Goal: Register for event/course

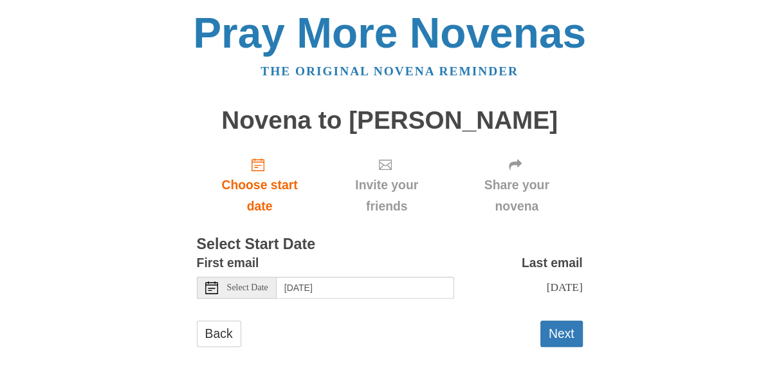
click at [205, 287] on use at bounding box center [211, 287] width 13 height 13
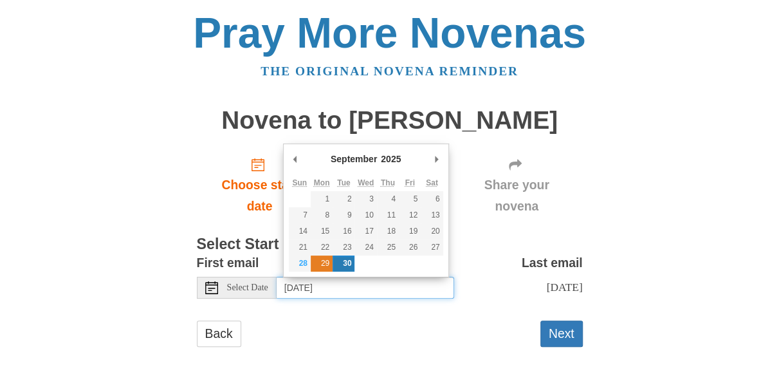
type input "Monday, September 29th"
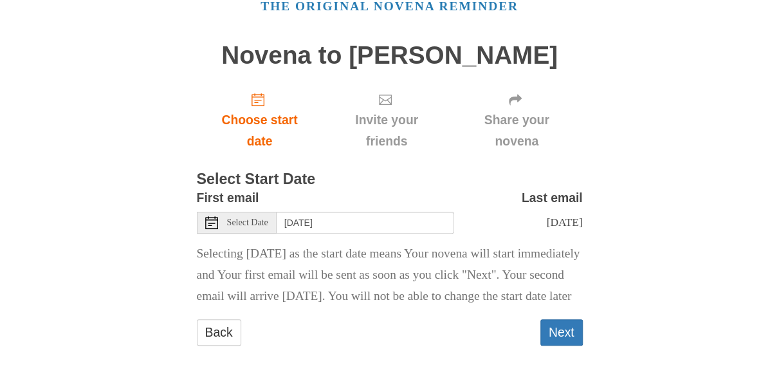
scroll to position [98, 0]
click at [569, 320] on button "Next" at bounding box center [561, 332] width 42 height 26
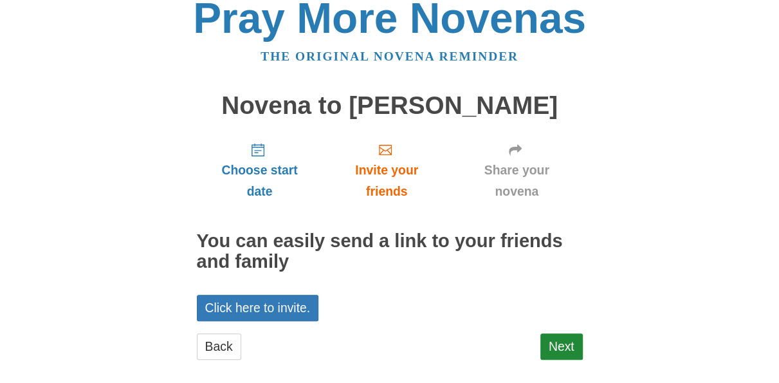
scroll to position [28, 0]
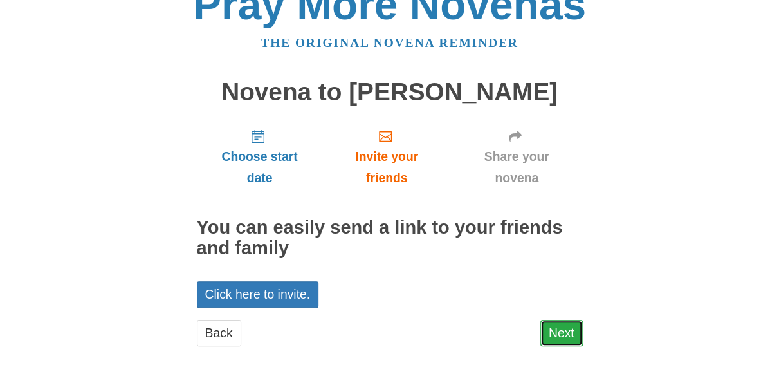
click at [552, 327] on link "Next" at bounding box center [561, 333] width 42 height 26
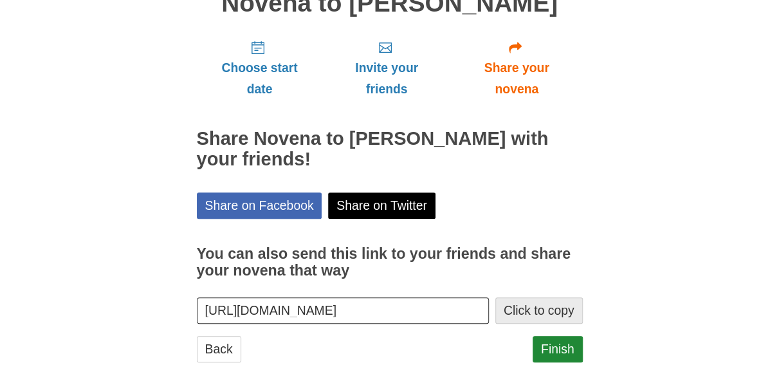
scroll to position [132, 0]
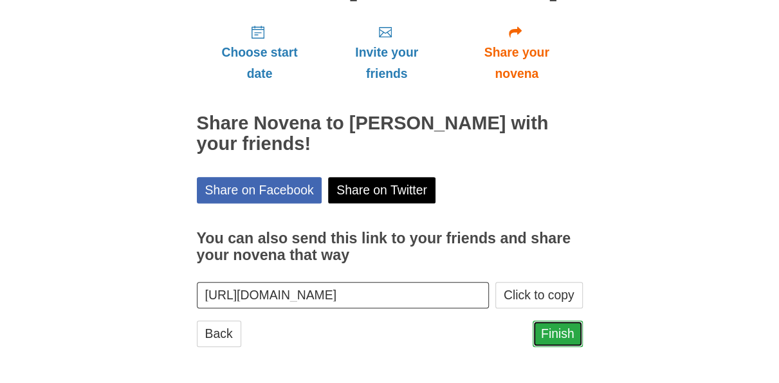
click at [557, 327] on link "Finish" at bounding box center [557, 333] width 50 height 26
